Goal: Task Accomplishment & Management: Complete application form

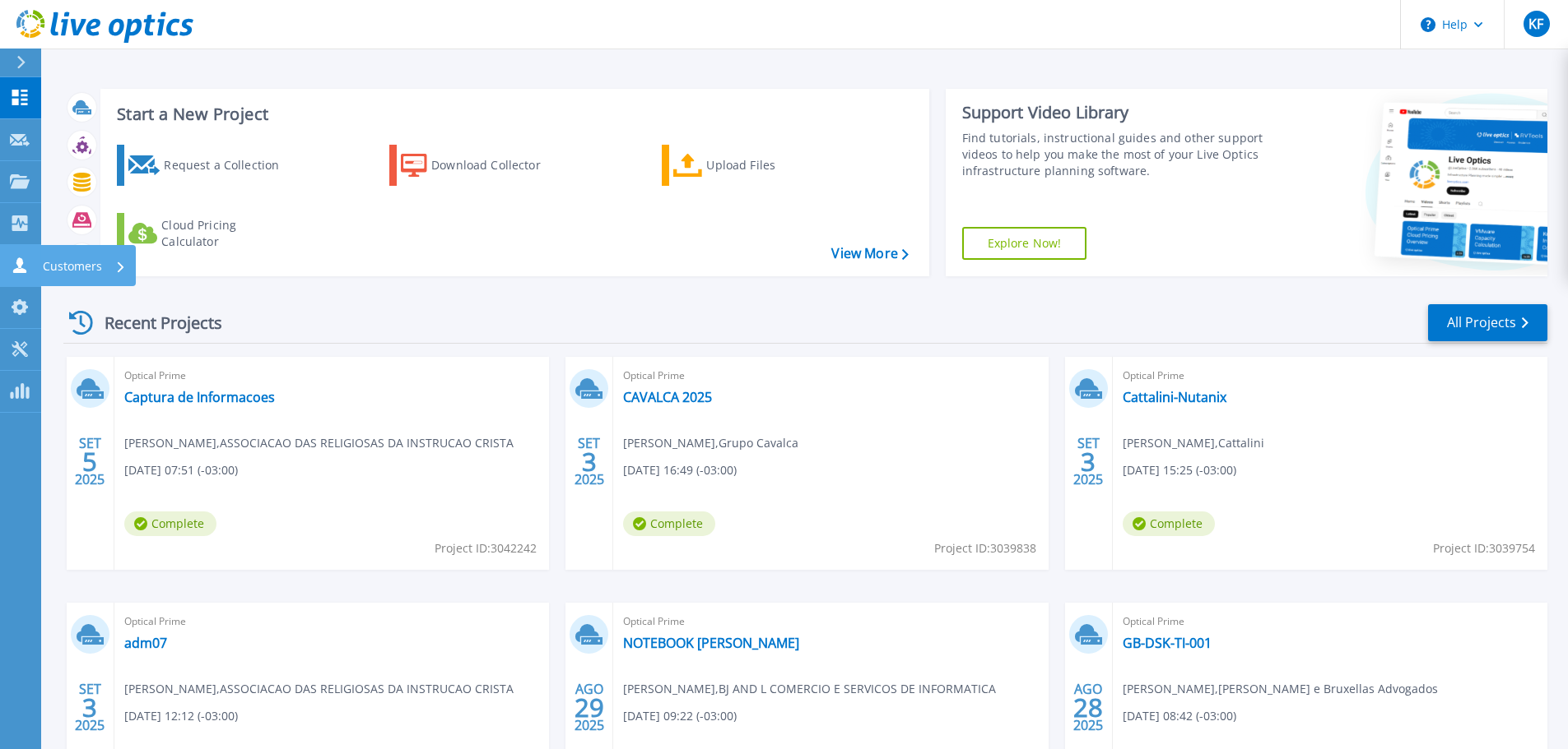
click at [24, 276] on link "Customers Customers" at bounding box center [21, 266] width 41 height 42
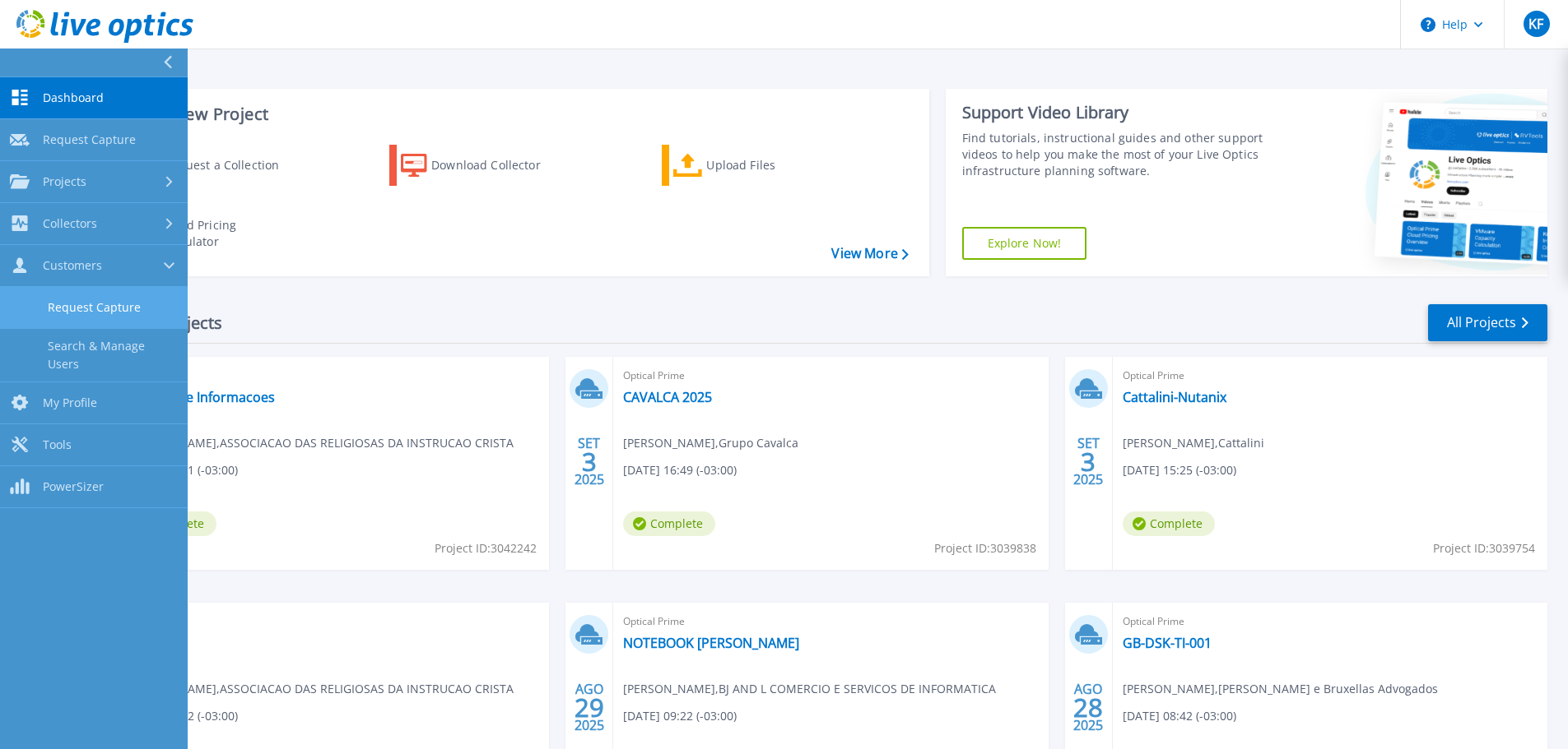
click at [41, 311] on link "Request Capture" at bounding box center [93, 308] width 188 height 42
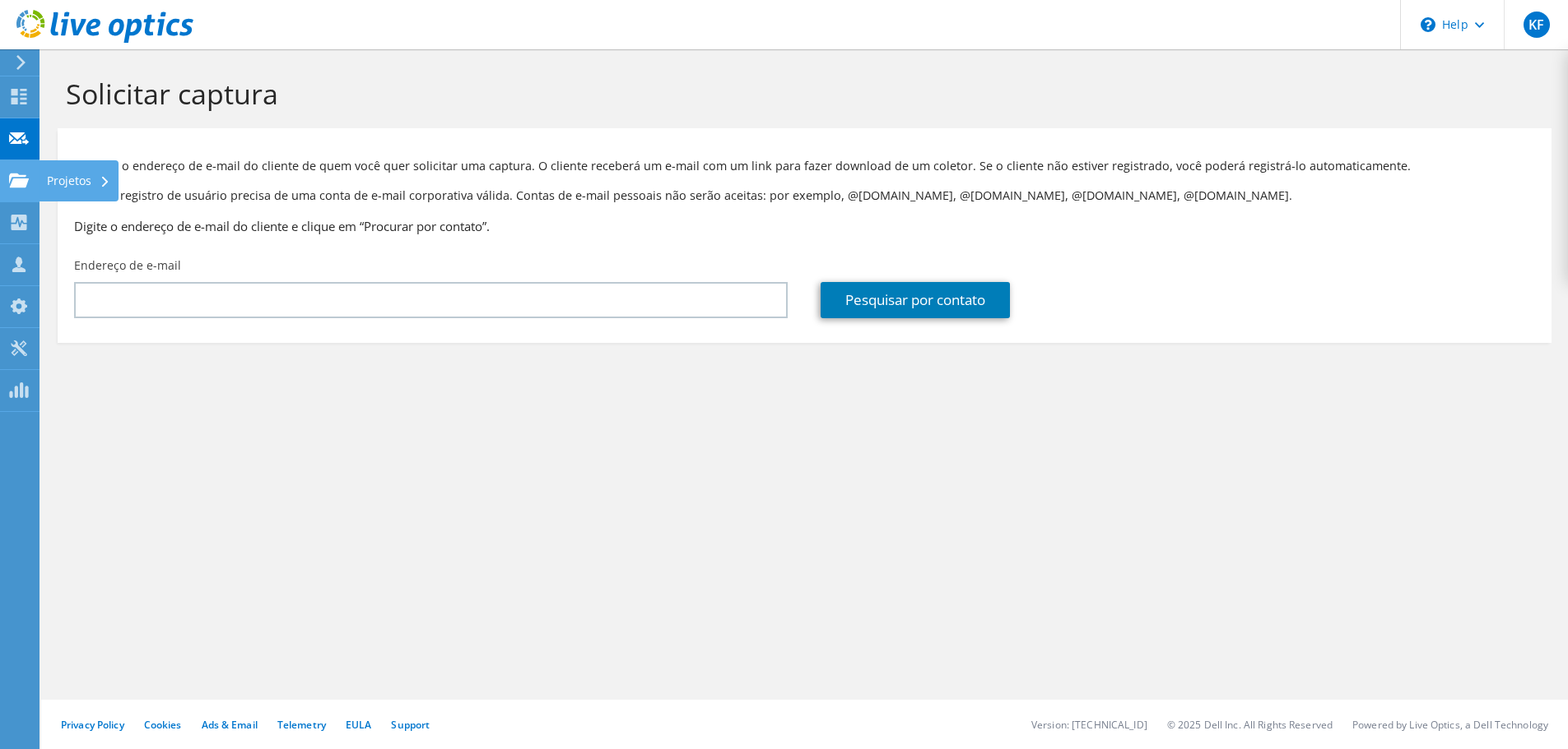
click at [17, 190] on div at bounding box center [18, 182] width 20 height 18
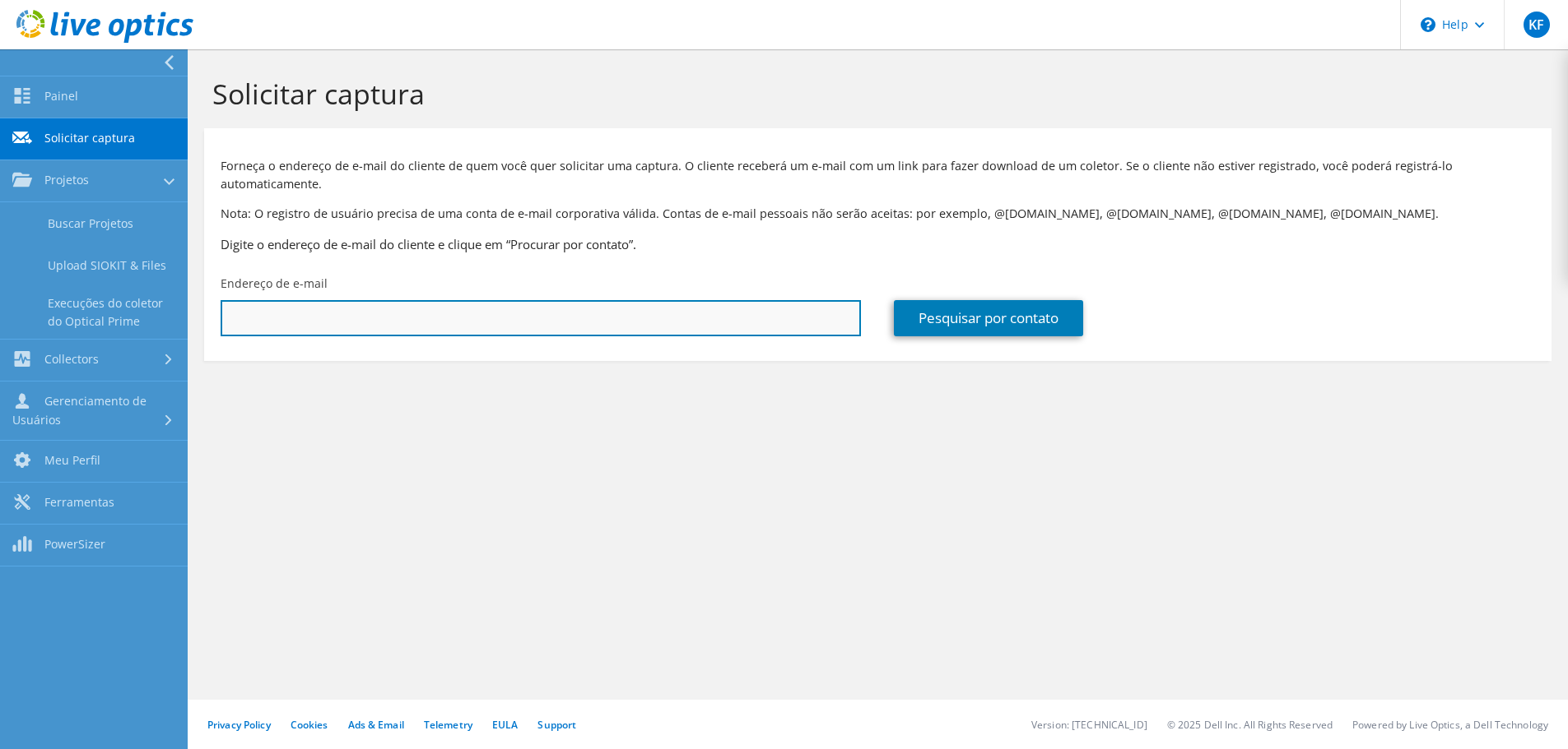
click at [483, 301] on input "text" at bounding box center [540, 319] width 641 height 36
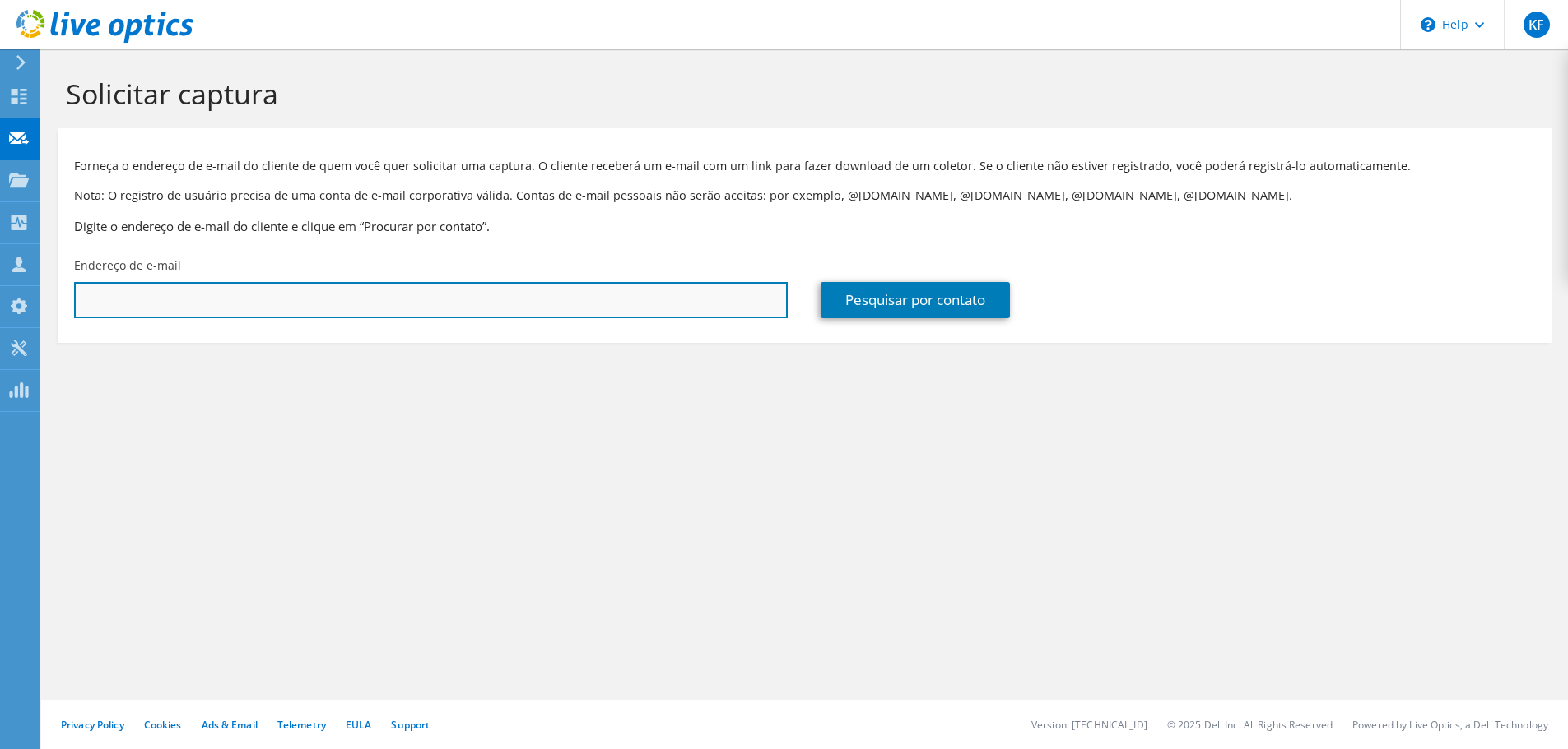
click at [564, 299] on input "text" at bounding box center [431, 301] width 714 height 36
type input "carlos.souza@bonasa.com.br"
click at [189, 303] on input "carlos.souza@bonasa.com.br" at bounding box center [431, 301] width 714 height 36
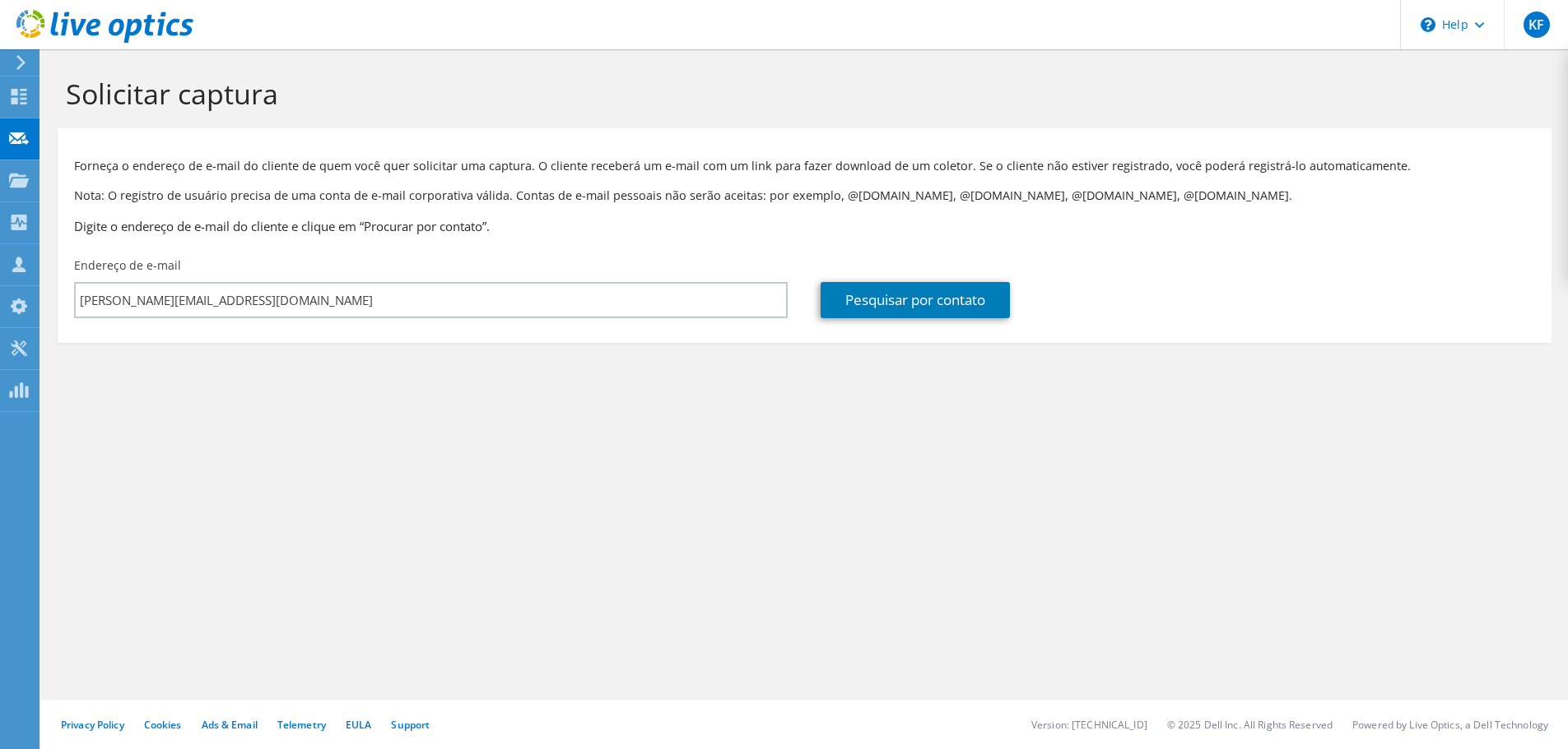
click at [733, 393] on section "Solicitar captura Forneça o endereço de e-mail do cliente de quem você quer sol…" at bounding box center [805, 237] width 1527 height 376
click at [1006, 281] on div "Pesquisar por contato" at bounding box center [1177, 289] width 747 height 78
click at [999, 287] on link "Pesquisar por contato" at bounding box center [915, 301] width 189 height 36
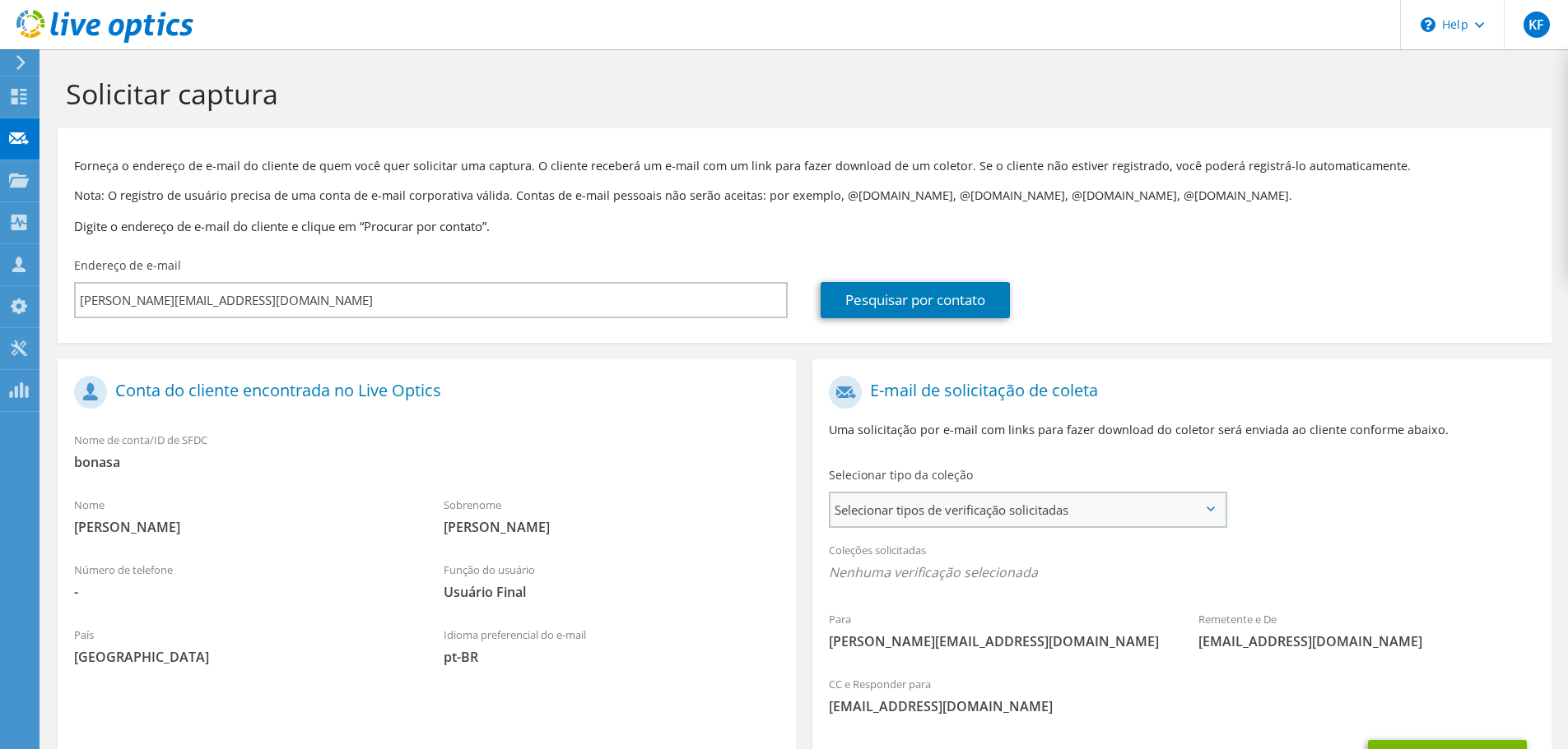
click at [1102, 493] on span "Selecionar tipos de verificação solicitadas" at bounding box center [1028, 510] width 394 height 33
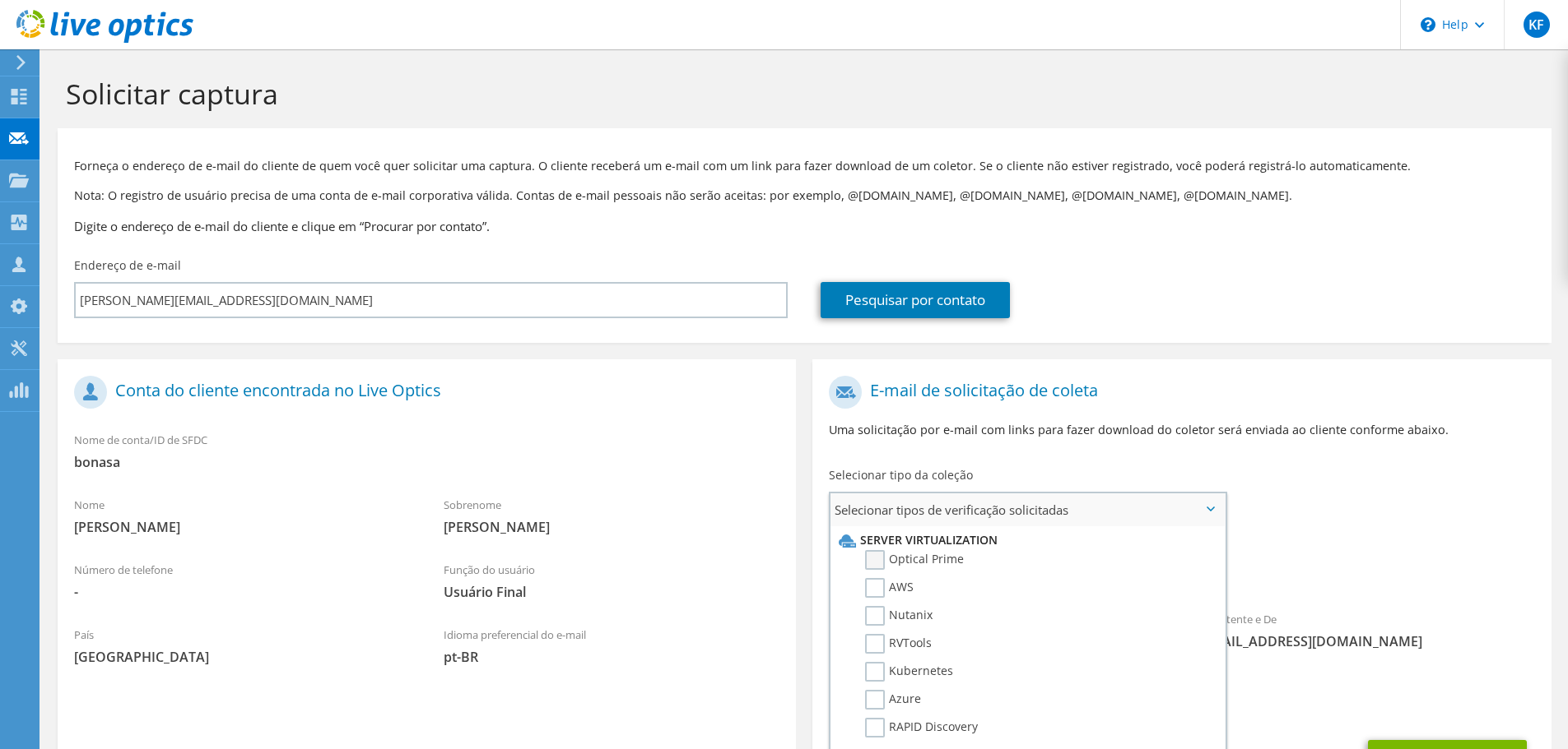
click at [942, 555] on label "Optical Prime" at bounding box center [915, 560] width 99 height 20
click at [0, 0] on input "Optical Prime" at bounding box center [0, 0] width 0 height 0
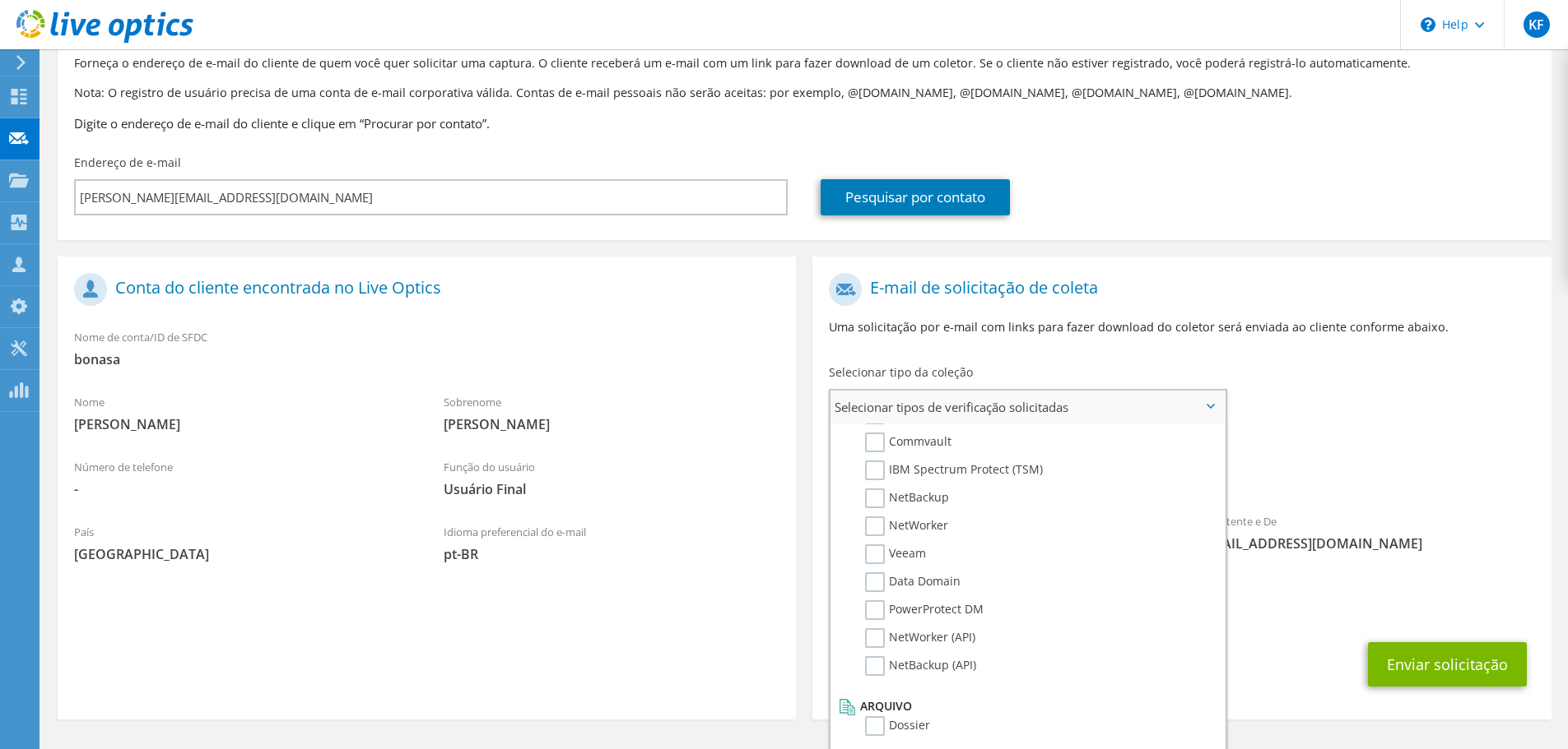
scroll to position [156, 0]
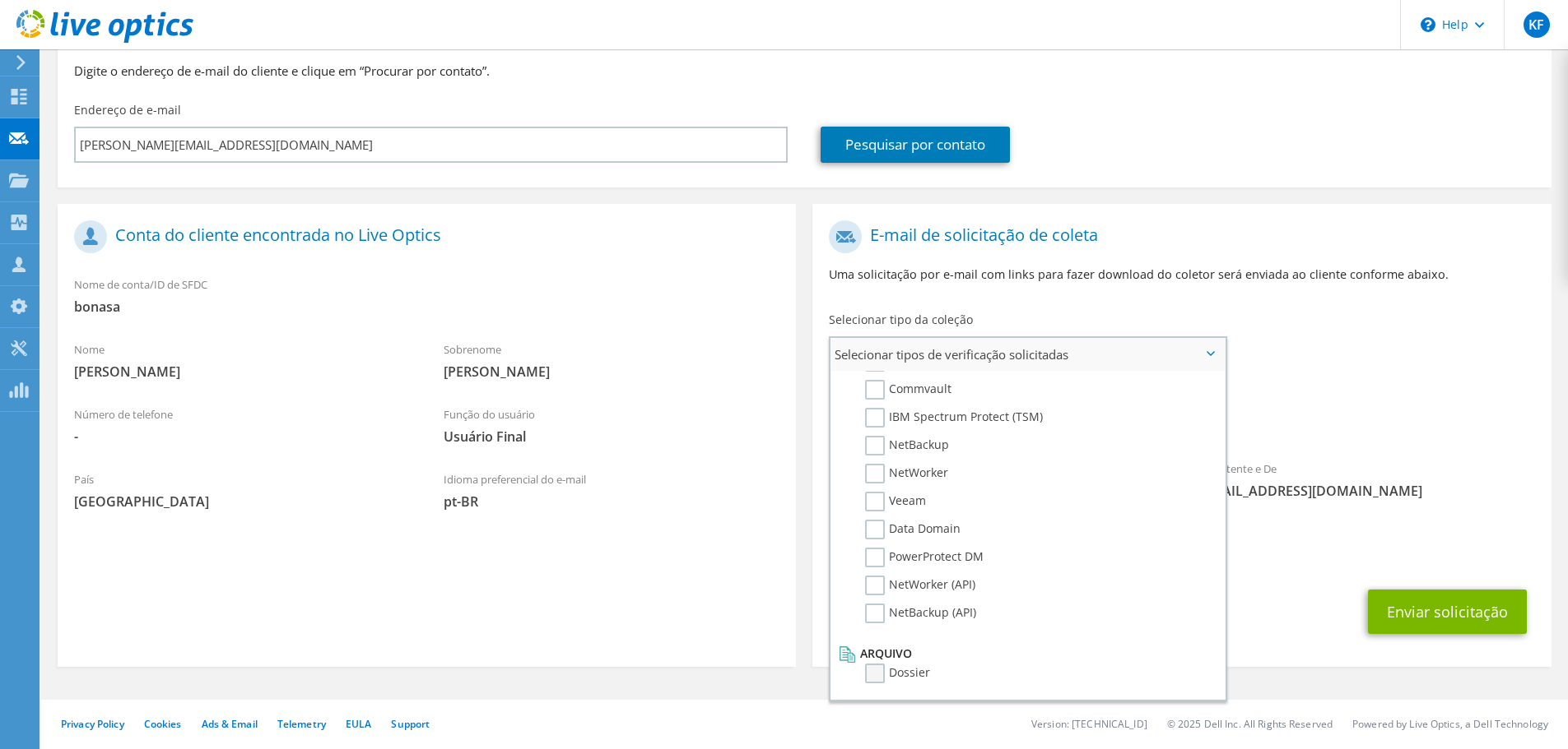
click at [886, 676] on label "Dossier" at bounding box center [897, 673] width 65 height 20
click at [0, 0] on input "Dossier" at bounding box center [0, 0] width 0 height 0
click at [1383, 472] on div "Remetente e De liveoptics@liveoptics.com" at bounding box center [1367, 480] width 370 height 57
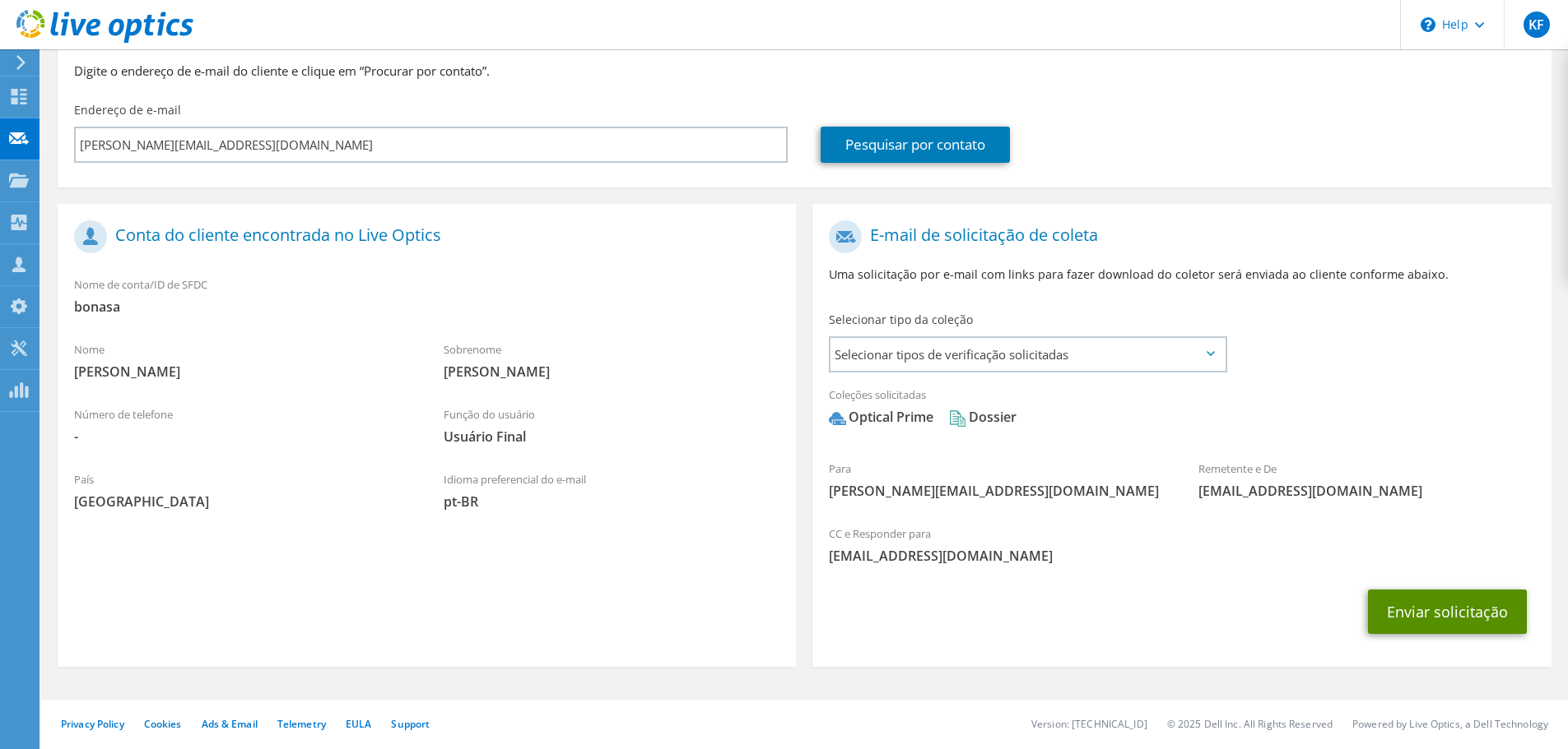
click at [1484, 615] on button "Enviar solicitação" at bounding box center [1447, 612] width 159 height 44
